Goal: Find specific page/section: Find specific page/section

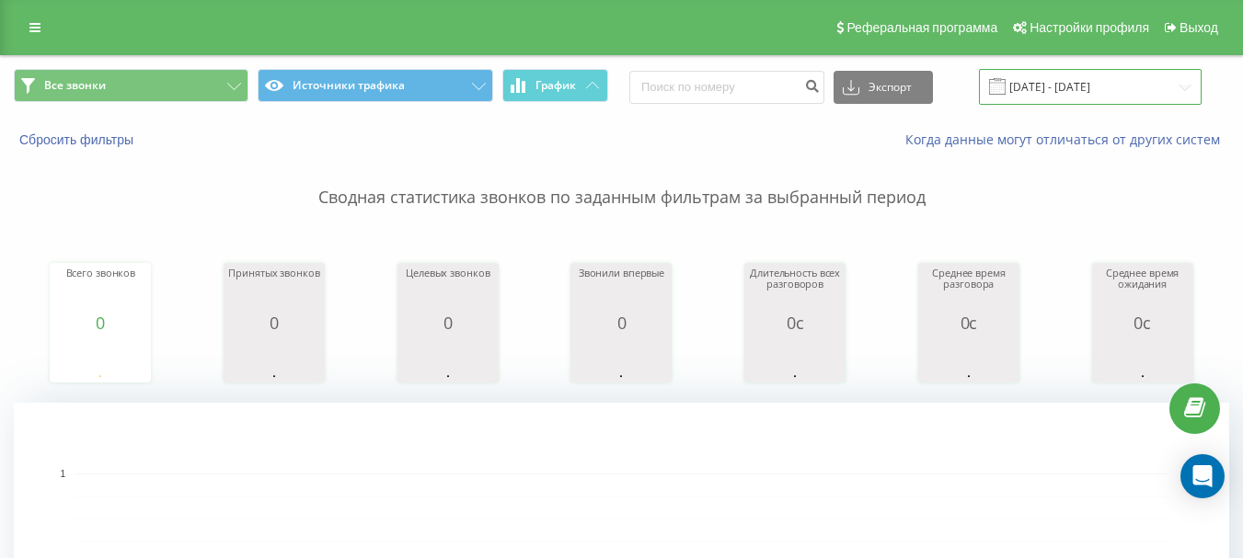
click at [1147, 86] on input "[DATE] - [DATE]" at bounding box center [1090, 87] width 223 height 36
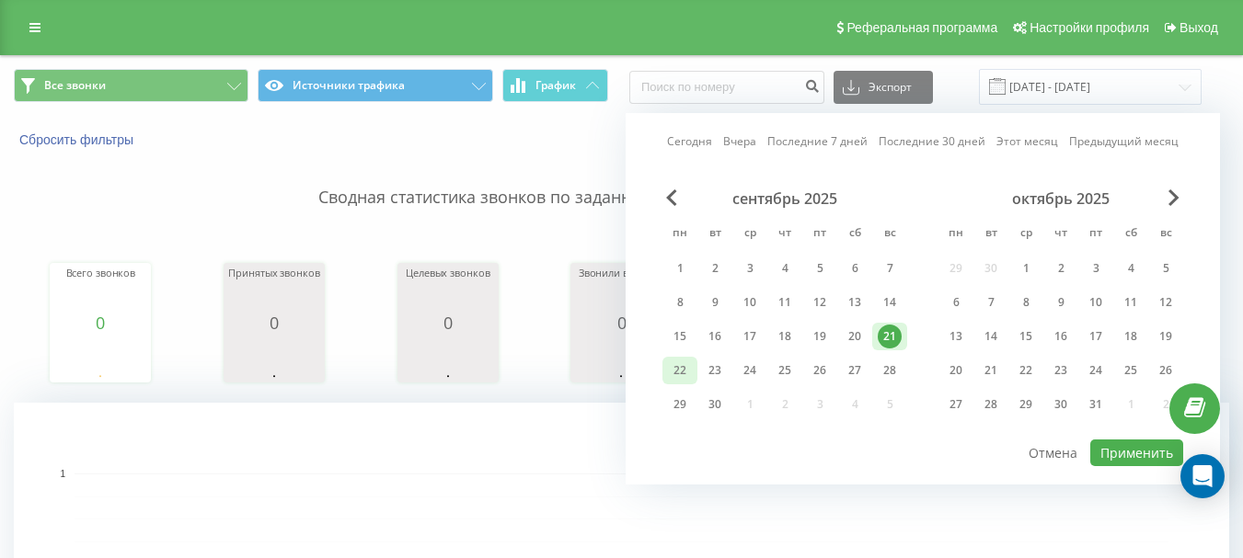
click at [686, 376] on div "22" at bounding box center [680, 371] width 24 height 24
drag, startPoint x: 1119, startPoint y: 458, endPoint x: 1107, endPoint y: 453, distance: 12.3
click at [1120, 458] on button "Применить" at bounding box center [1136, 453] width 93 height 27
type input "[DATE] - [DATE]"
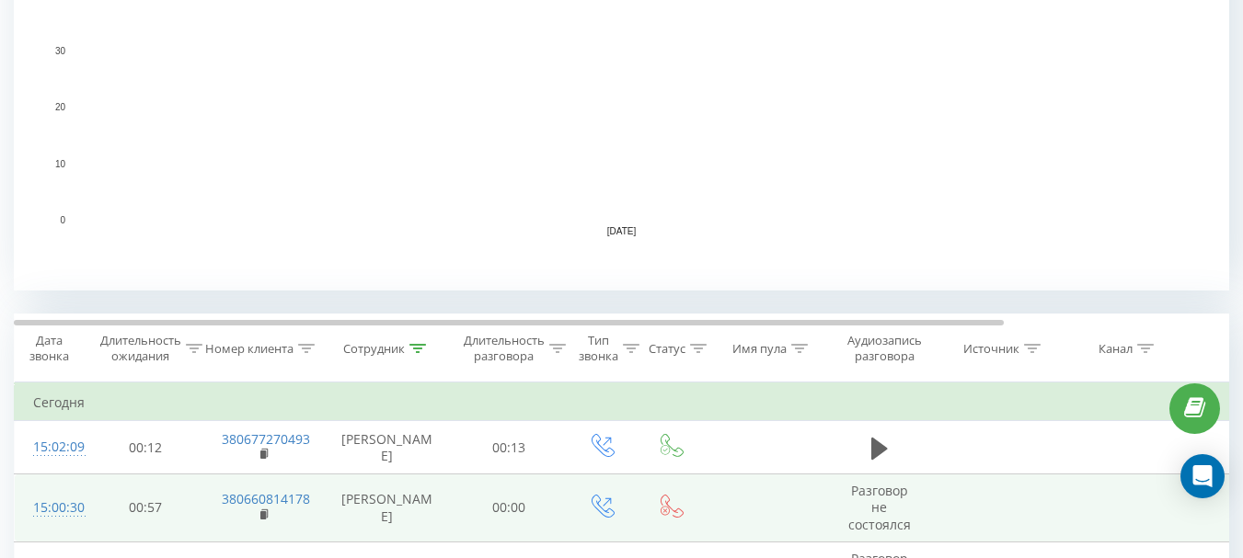
scroll to position [736, 0]
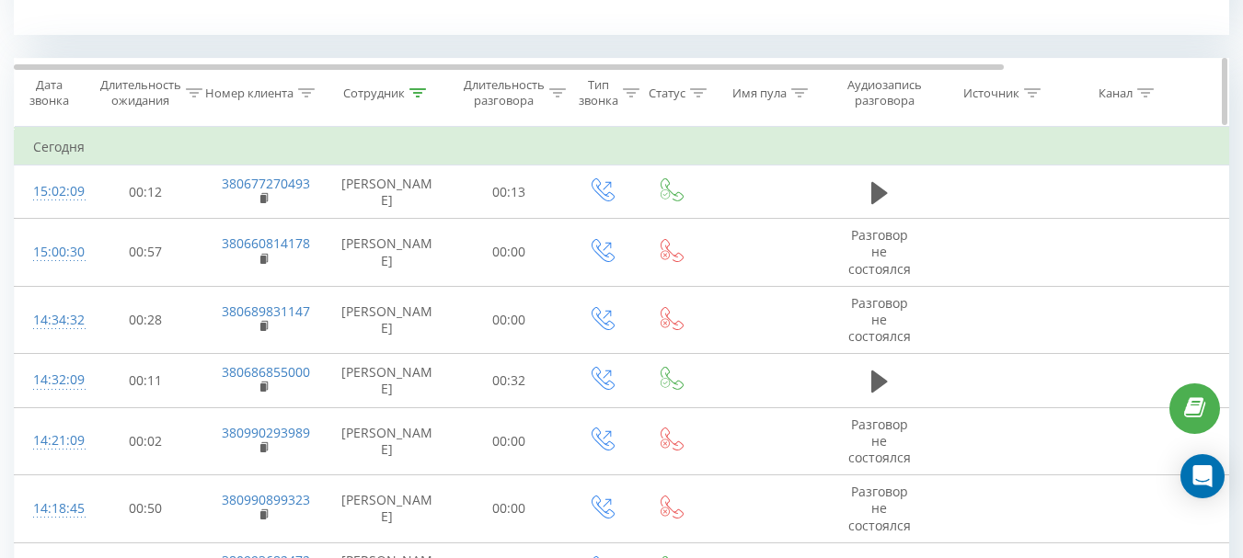
click at [421, 88] on icon at bounding box center [417, 92] width 17 height 9
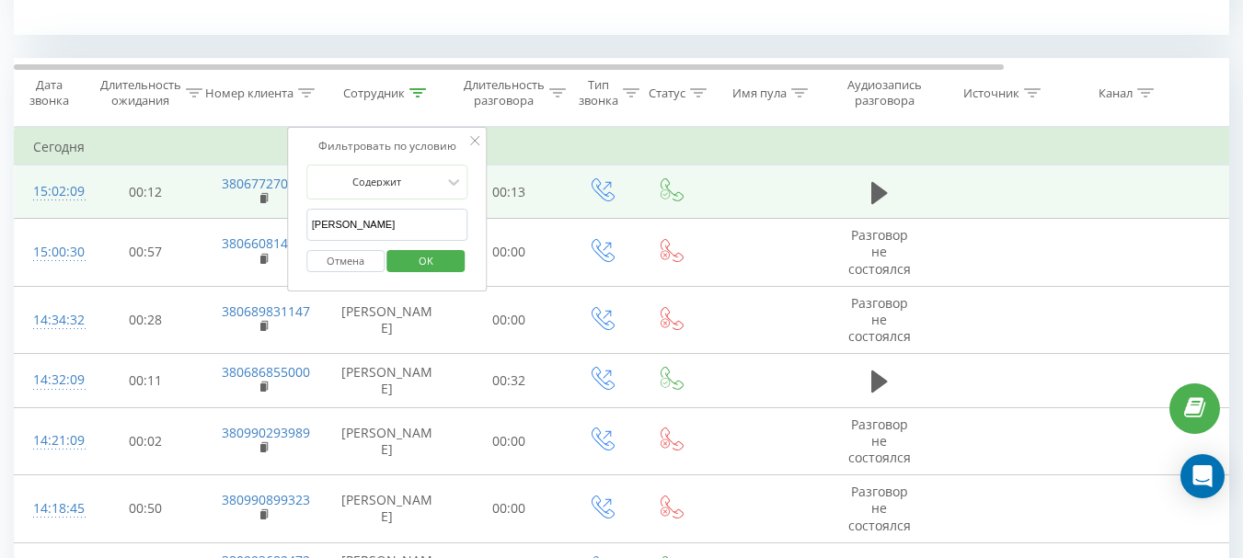
drag, startPoint x: 392, startPoint y: 233, endPoint x: 282, endPoint y: 226, distance: 109.6
click at [288, 226] on div "Фильтровать по условию [PERSON_NAME] Отмена OK" at bounding box center [387, 210] width 201 height 166
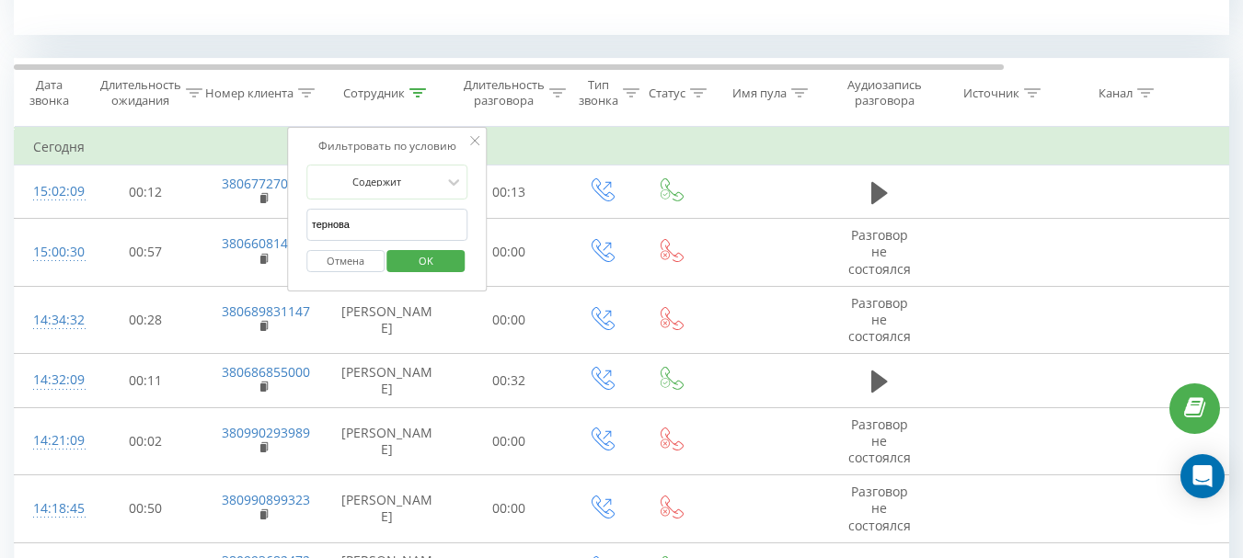
type input "тернова"
click at [429, 260] on span "OK" at bounding box center [426, 261] width 52 height 29
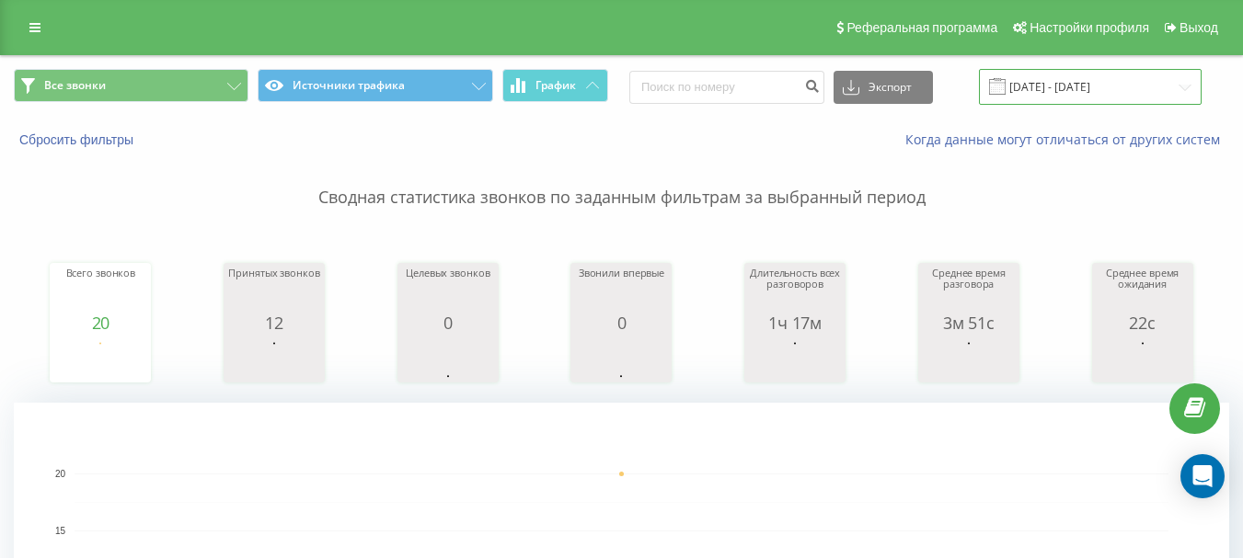
click at [1069, 83] on input "[DATE] - [DATE]" at bounding box center [1090, 87] width 223 height 36
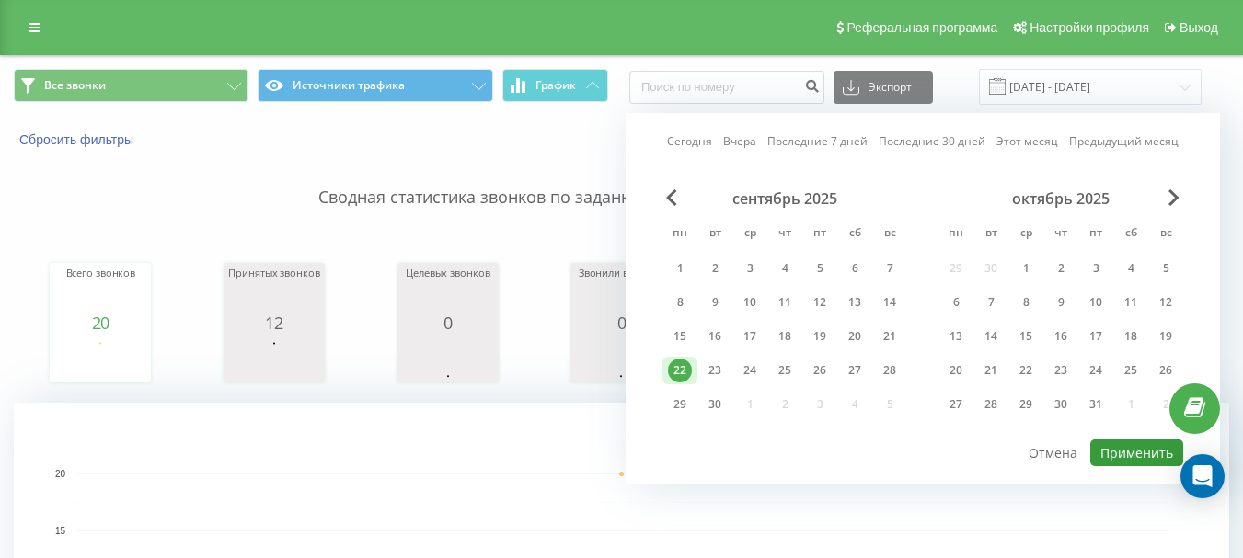
click at [1136, 447] on button "Применить" at bounding box center [1136, 453] width 93 height 27
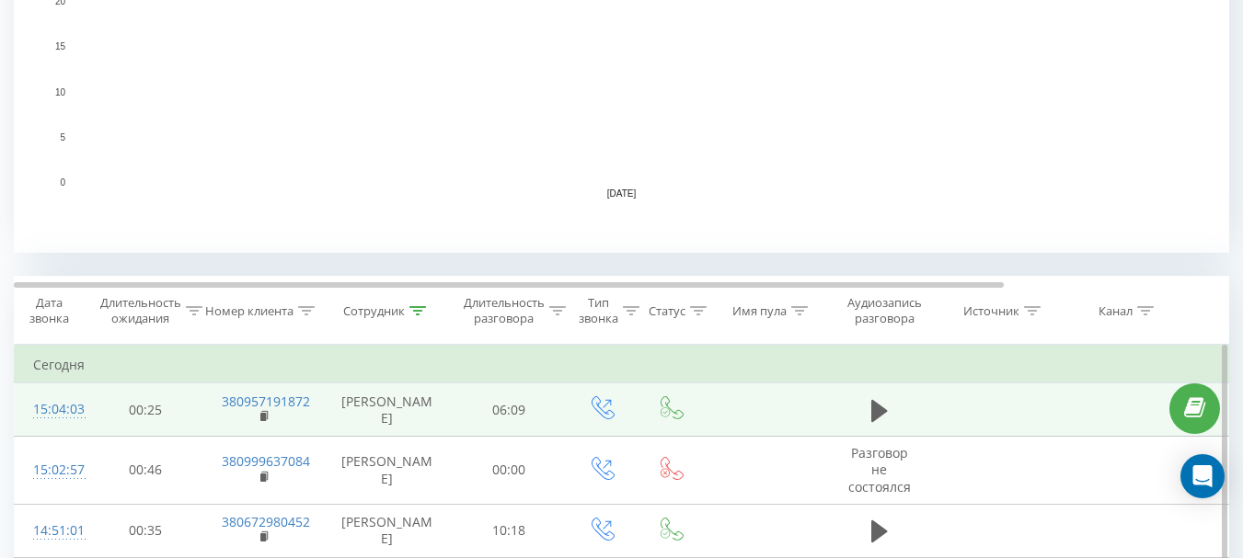
scroll to position [644, 0]
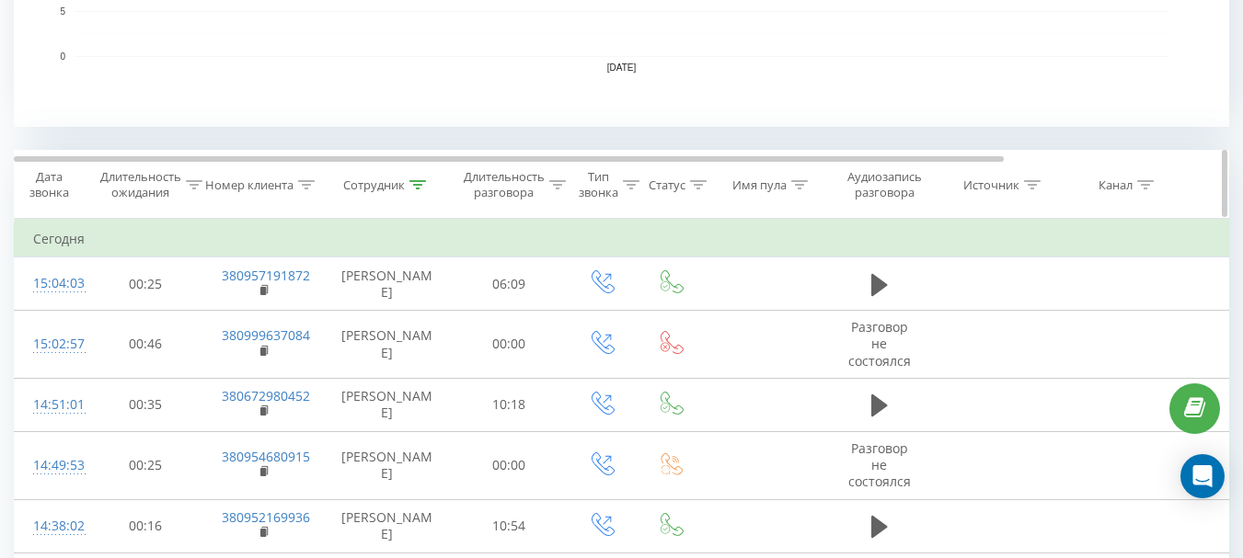
click at [419, 187] on icon at bounding box center [417, 184] width 17 height 9
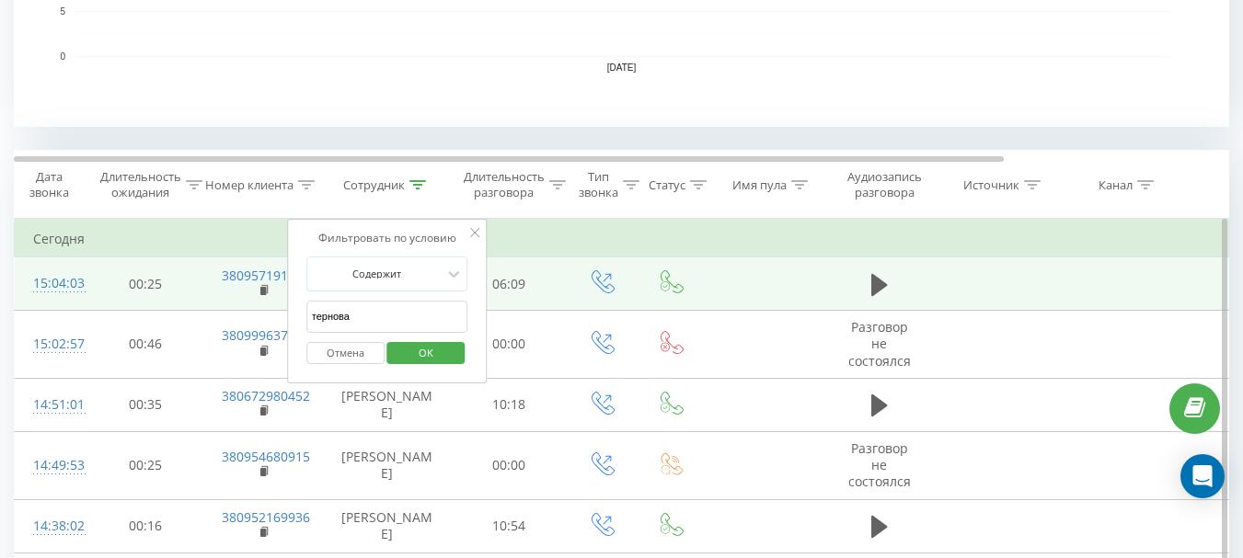
drag, startPoint x: 361, startPoint y: 322, endPoint x: 249, endPoint y: 307, distance: 112.3
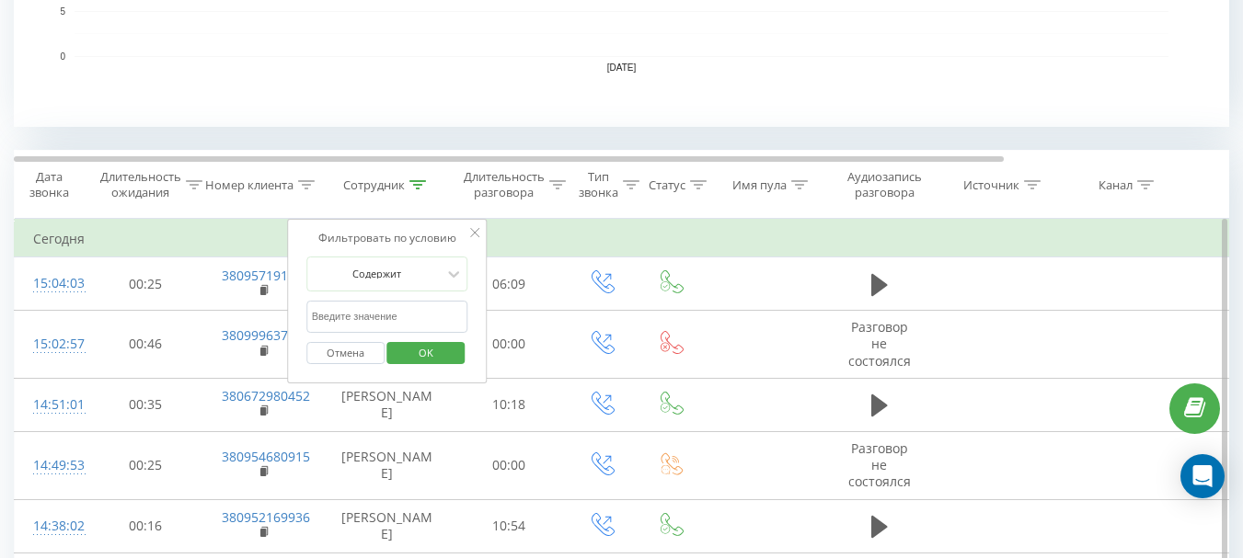
click at [386, 317] on input "text" at bounding box center [387, 317] width 162 height 32
click at [430, 355] on span "OK" at bounding box center [426, 352] width 52 height 29
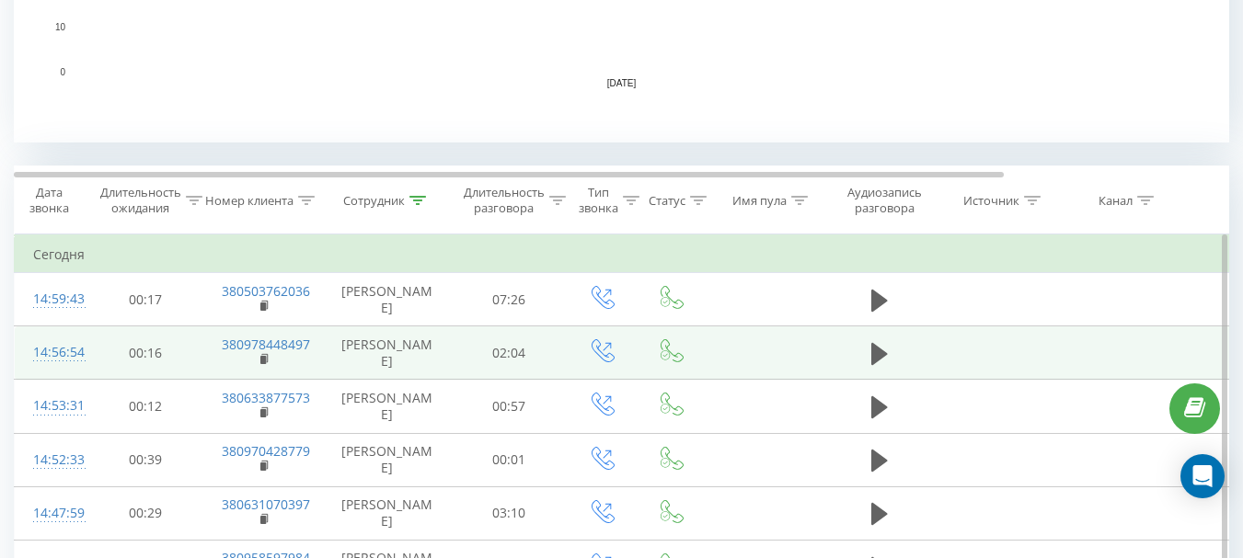
scroll to position [644, 0]
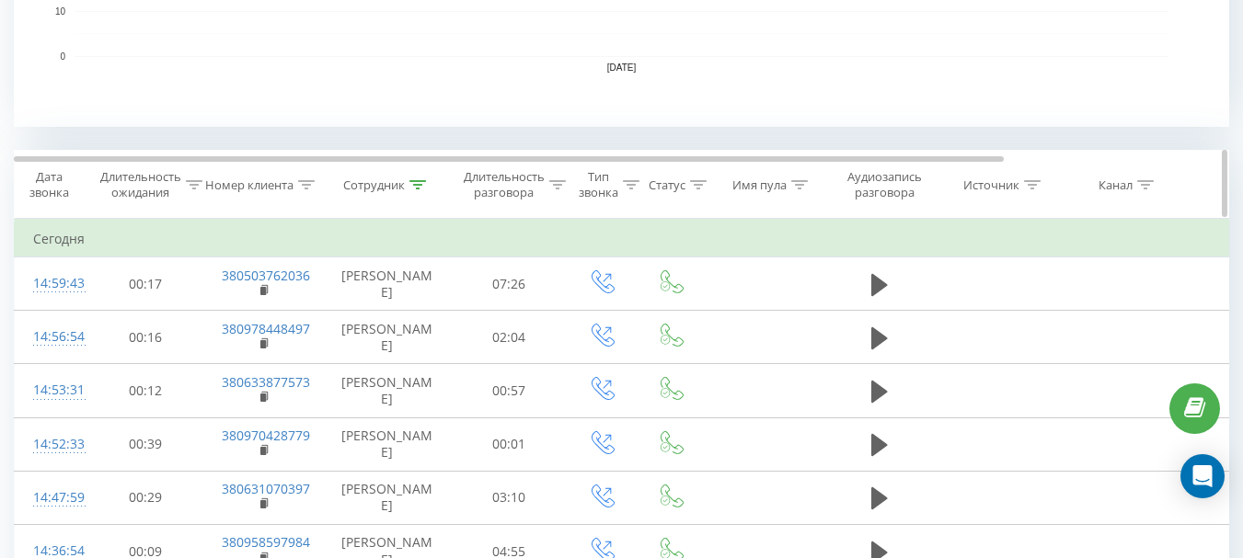
click at [407, 185] on div "Сотрудник" at bounding box center [384, 186] width 83 height 16
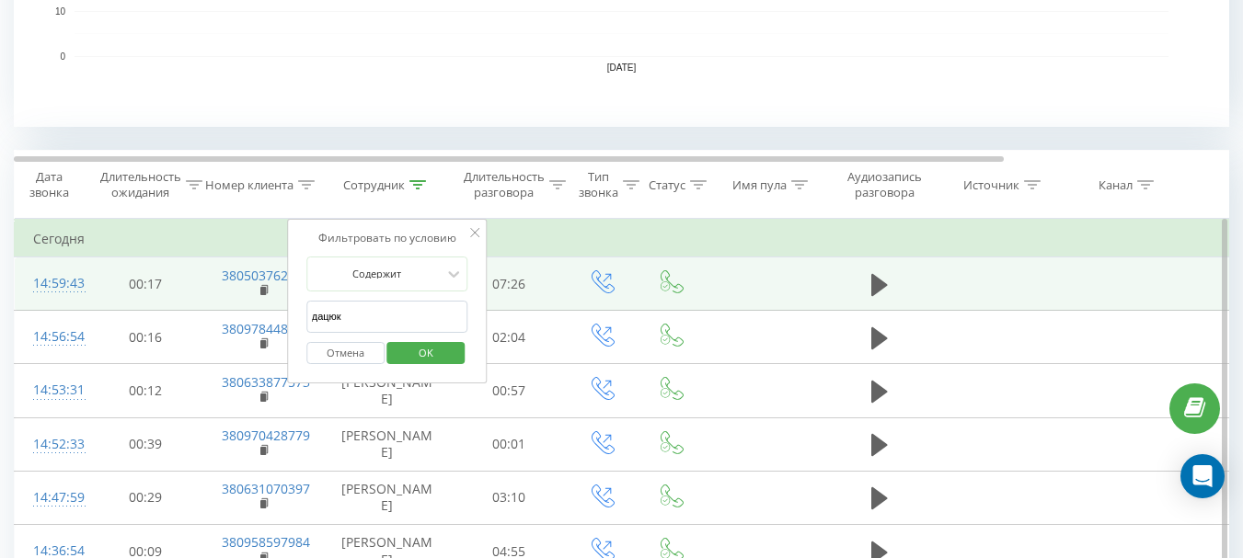
drag, startPoint x: 384, startPoint y: 311, endPoint x: 248, endPoint y: 301, distance: 135.6
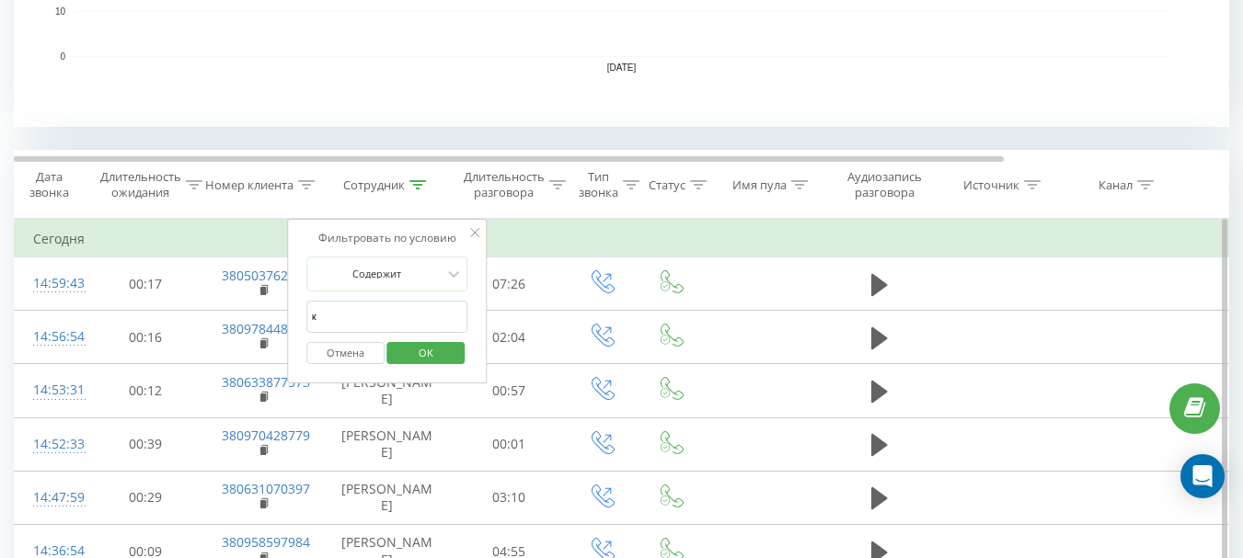
click at [330, 311] on input "к" at bounding box center [387, 317] width 162 height 32
click at [331, 311] on input "к" at bounding box center [387, 317] width 162 height 32
type input "[PERSON_NAME]"
click at [412, 361] on span "OK" at bounding box center [426, 352] width 52 height 29
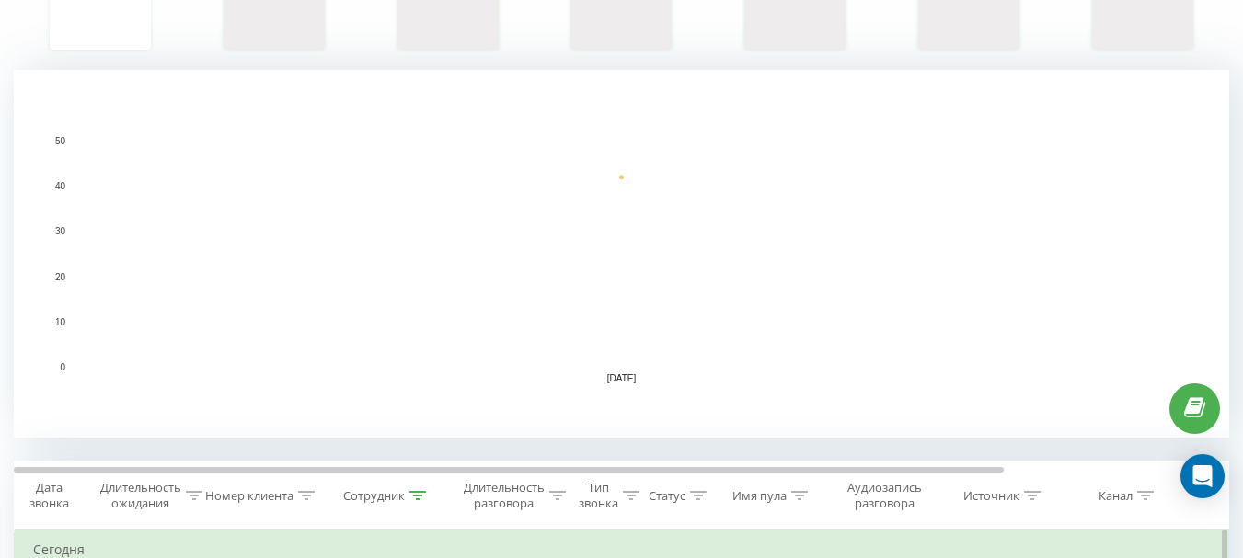
scroll to position [552, 0]
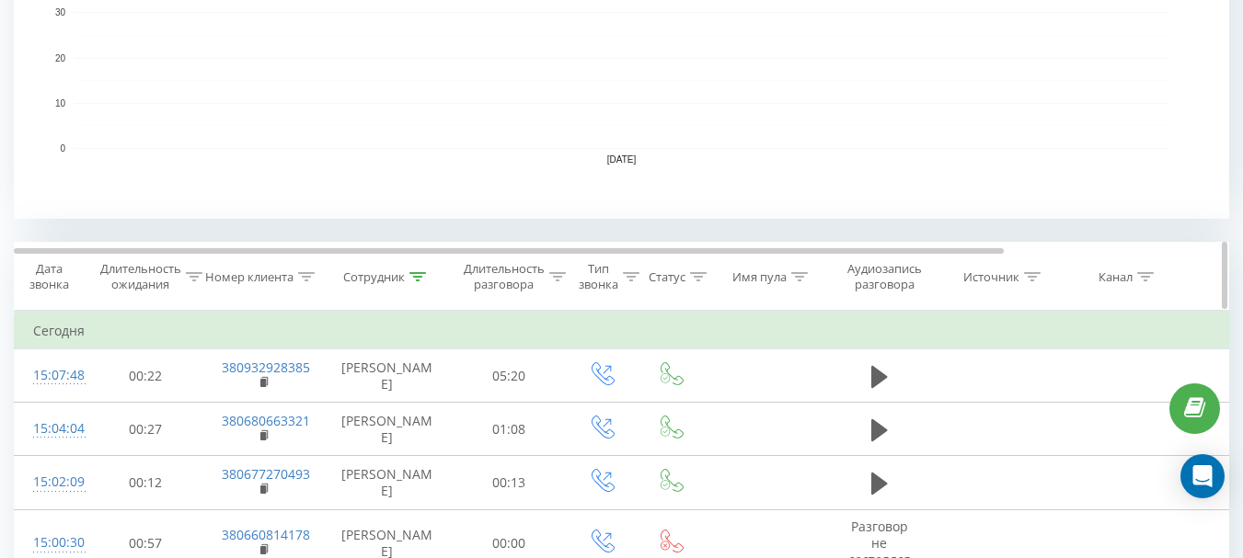
click at [406, 265] on th "Сотрудник" at bounding box center [387, 277] width 129 height 68
click at [411, 268] on th "Сотрудник" at bounding box center [387, 277] width 129 height 68
drag, startPoint x: 425, startPoint y: 282, endPoint x: 429, endPoint y: 292, distance: 9.9
click at [429, 292] on th "Сотрудник" at bounding box center [387, 277] width 129 height 68
click at [421, 289] on th "Сотрудник" at bounding box center [387, 277] width 129 height 68
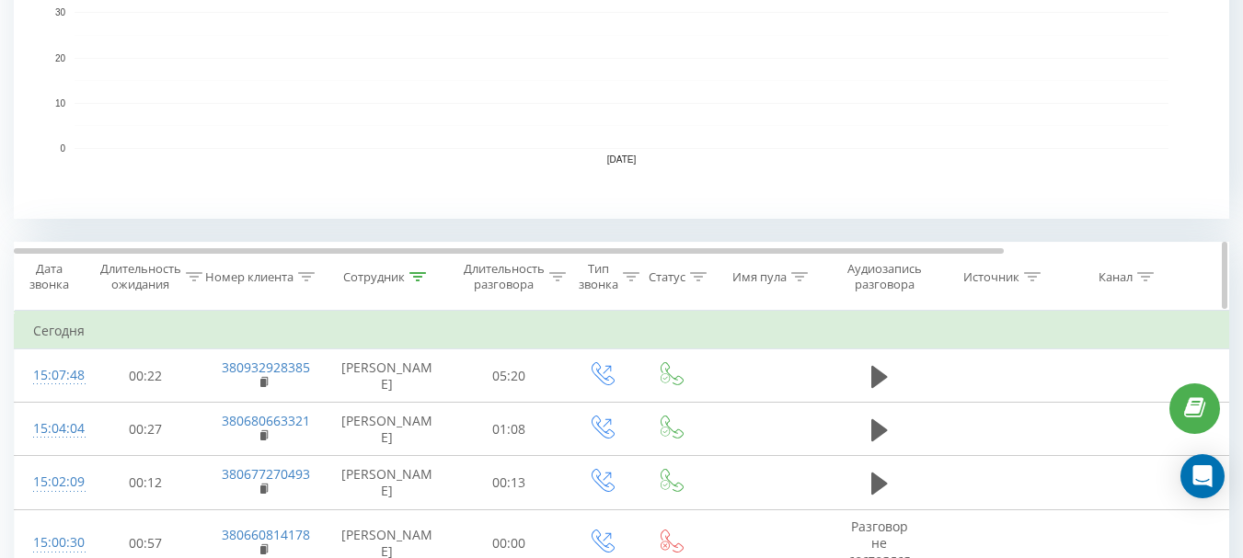
click at [416, 259] on th "Сотрудник" at bounding box center [387, 277] width 129 height 68
click at [419, 274] on icon at bounding box center [417, 276] width 17 height 9
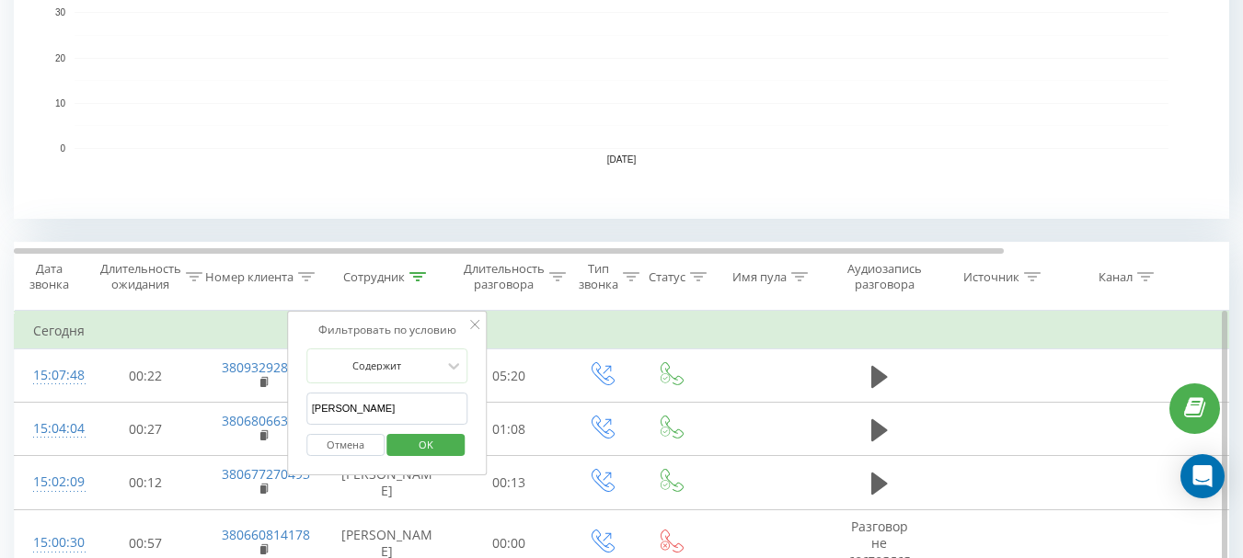
drag, startPoint x: 373, startPoint y: 391, endPoint x: 321, endPoint y: 407, distance: 55.0
click at [321, 407] on form "[PERSON_NAME] Отмена OK" at bounding box center [387, 408] width 162 height 118
click at [348, 408] on input "[PERSON_NAME]" at bounding box center [387, 409] width 162 height 32
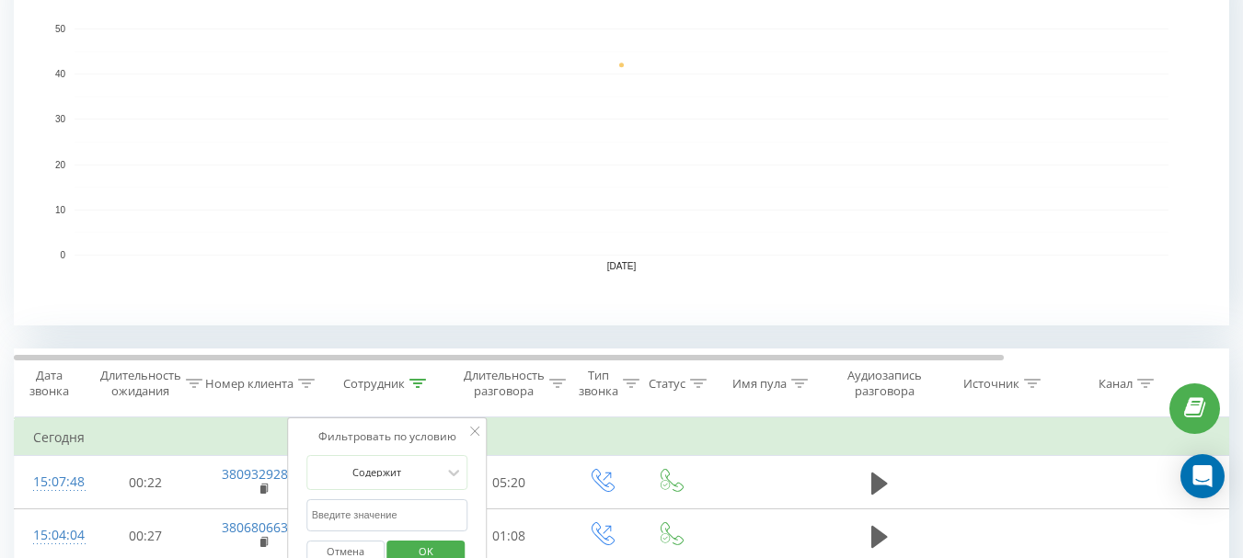
scroll to position [460, 0]
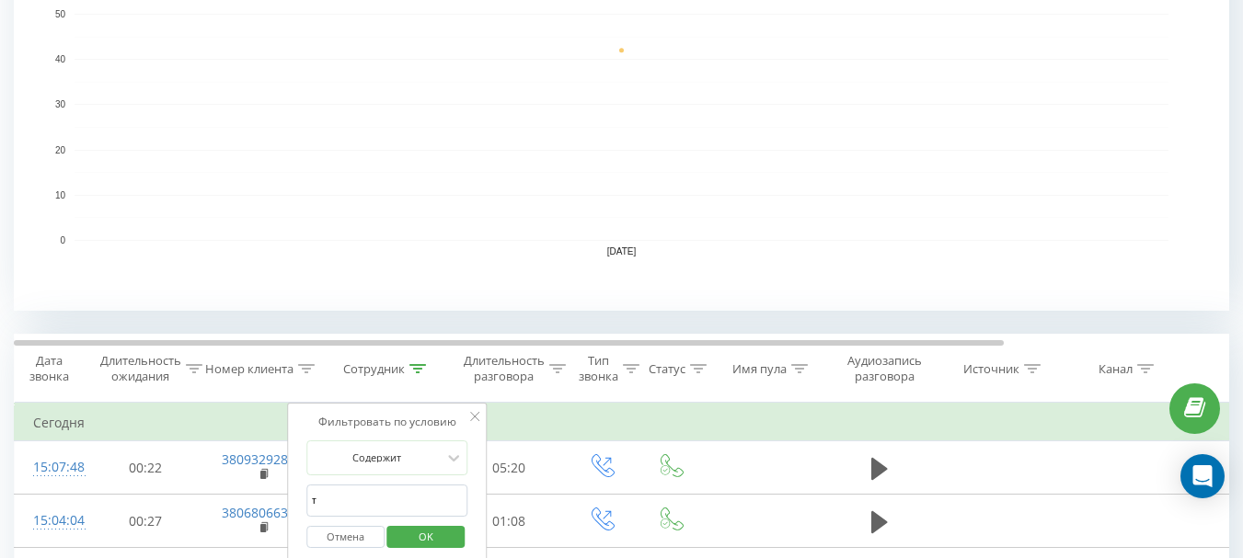
type input "тернова"
click at [432, 531] on span "OK" at bounding box center [426, 536] width 52 height 29
